Goal: Task Accomplishment & Management: Manage account settings

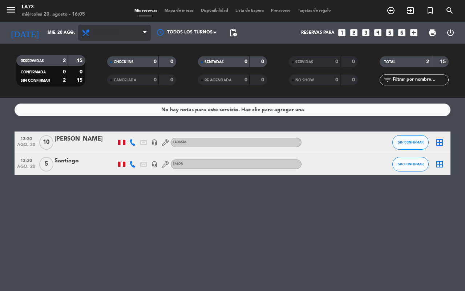
click at [144, 38] on span "Almuerzo" at bounding box center [114, 33] width 73 height 16
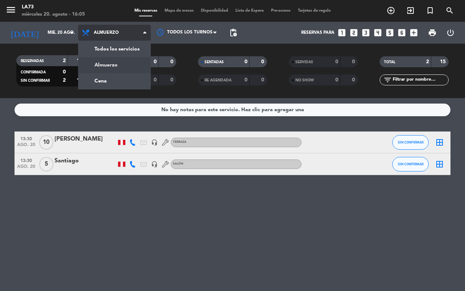
click at [126, 82] on div "menu LA73 [DATE] 20. agosto - 16:05 Mis reservas Mapa de mesas Disponibilidad L…" at bounding box center [232, 49] width 465 height 98
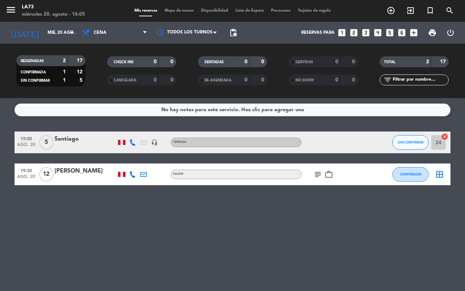
click at [328, 176] on icon "work_outline" at bounding box center [328, 174] width 9 height 9
click at [78, 169] on div "[PERSON_NAME]" at bounding box center [85, 170] width 62 height 9
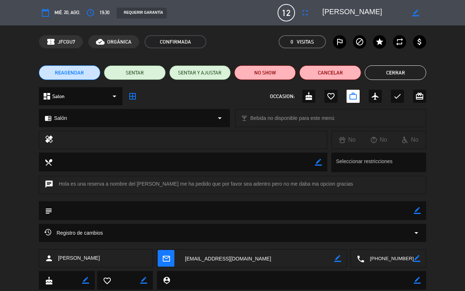
click at [431, 160] on div "local_dining border_color Seleccionar restricciones" at bounding box center [232, 163] width 465 height 23
click at [431, 162] on div "local_dining border_color Seleccionar restricciones" at bounding box center [232, 163] width 465 height 23
drag, startPoint x: 450, startPoint y: 205, endPoint x: 452, endPoint y: 220, distance: 14.6
click at [452, 220] on div "subject border_color" at bounding box center [232, 212] width 465 height 23
drag, startPoint x: 444, startPoint y: 218, endPoint x: 444, endPoint y: 212, distance: 5.8
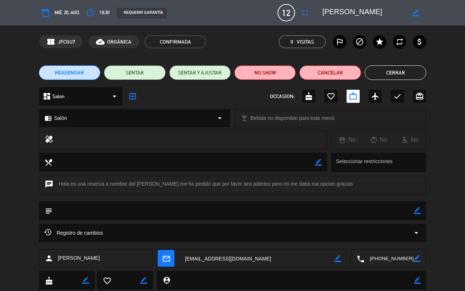
click at [444, 212] on div "subject border_color" at bounding box center [232, 212] width 465 height 23
click at [447, 211] on div "calendar_today mié. 20, ago. access_time 19:30 REQUERIR GARANTÍA 12 [PERSON_NAM…" at bounding box center [232, 145] width 465 height 291
type input "[EMAIL_ADDRESS][DOMAIN_NAME]"
click at [388, 76] on button "Cerrar" at bounding box center [394, 72] width 61 height 15
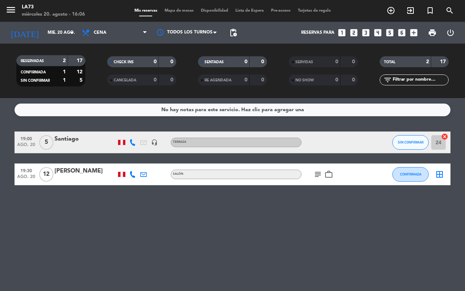
click at [75, 140] on div "Santiago" at bounding box center [85, 138] width 62 height 9
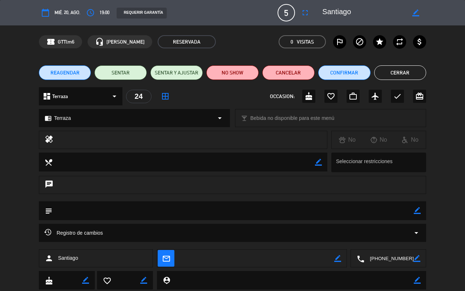
type input "[EMAIL_ADDRESS][DOMAIN_NAME]"
click at [401, 71] on button "Cerrar" at bounding box center [400, 72] width 52 height 15
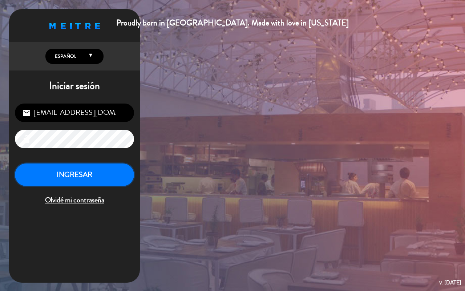
click at [100, 178] on button "INGRESAR" at bounding box center [74, 174] width 119 height 23
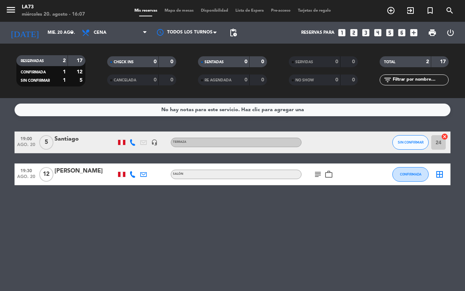
click at [85, 144] on div at bounding box center [85, 147] width 62 height 6
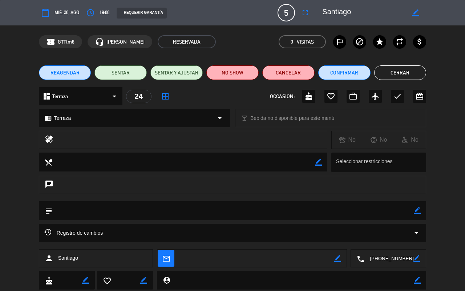
type input "[EMAIL_ADDRESS][DOMAIN_NAME]"
click at [403, 73] on button "Cerrar" at bounding box center [400, 72] width 52 height 15
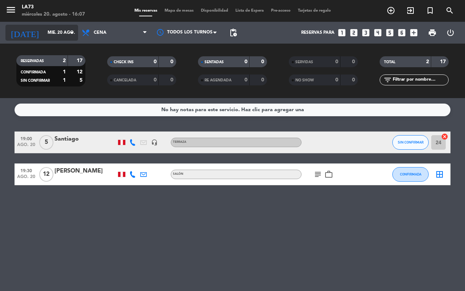
click at [74, 30] on icon "arrow_drop_down" at bounding box center [72, 32] width 9 height 9
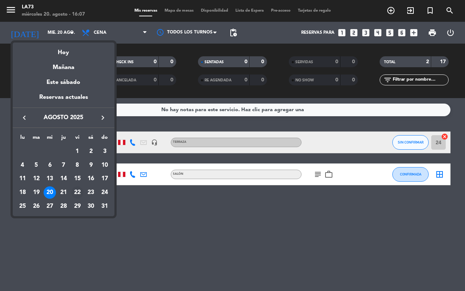
click at [81, 188] on div "22" at bounding box center [77, 192] width 12 height 12
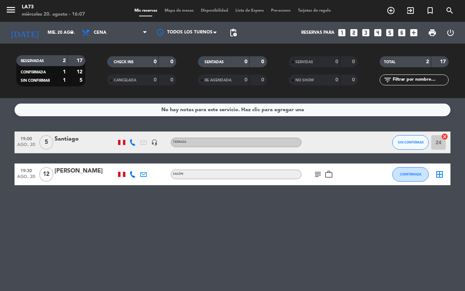
type input "vie. 22 ago."
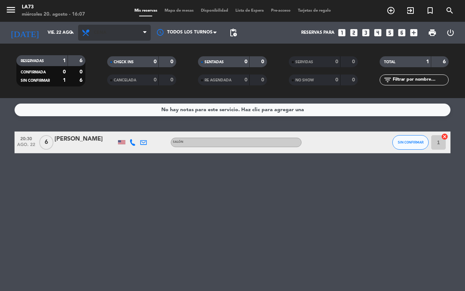
click at [146, 28] on span "Cena" at bounding box center [114, 33] width 73 height 16
